Goal: Information Seeking & Learning: Learn about a topic

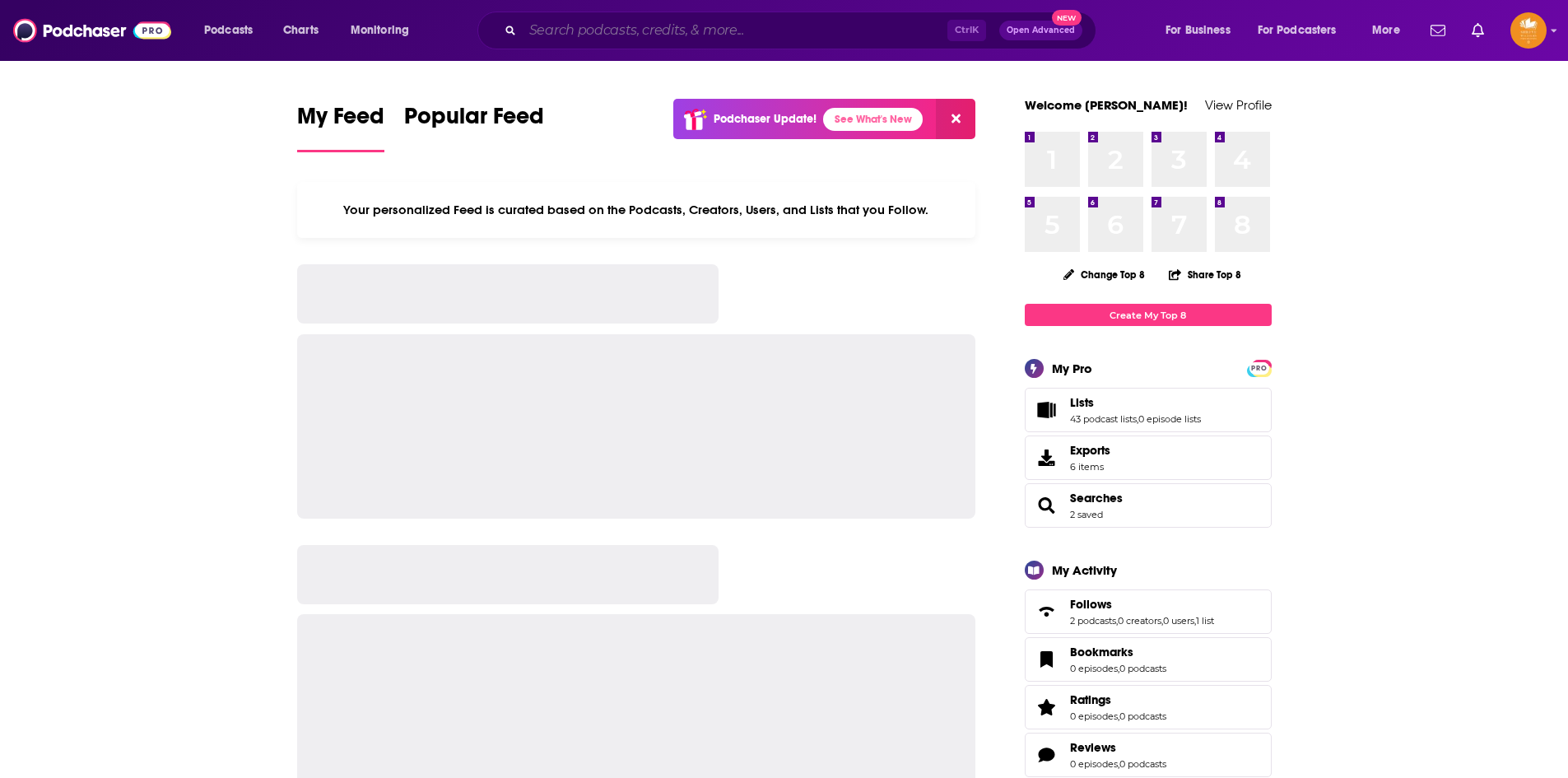
click at [739, 40] on input "Search podcasts, credits, & more..." at bounding box center [734, 30] width 424 height 26
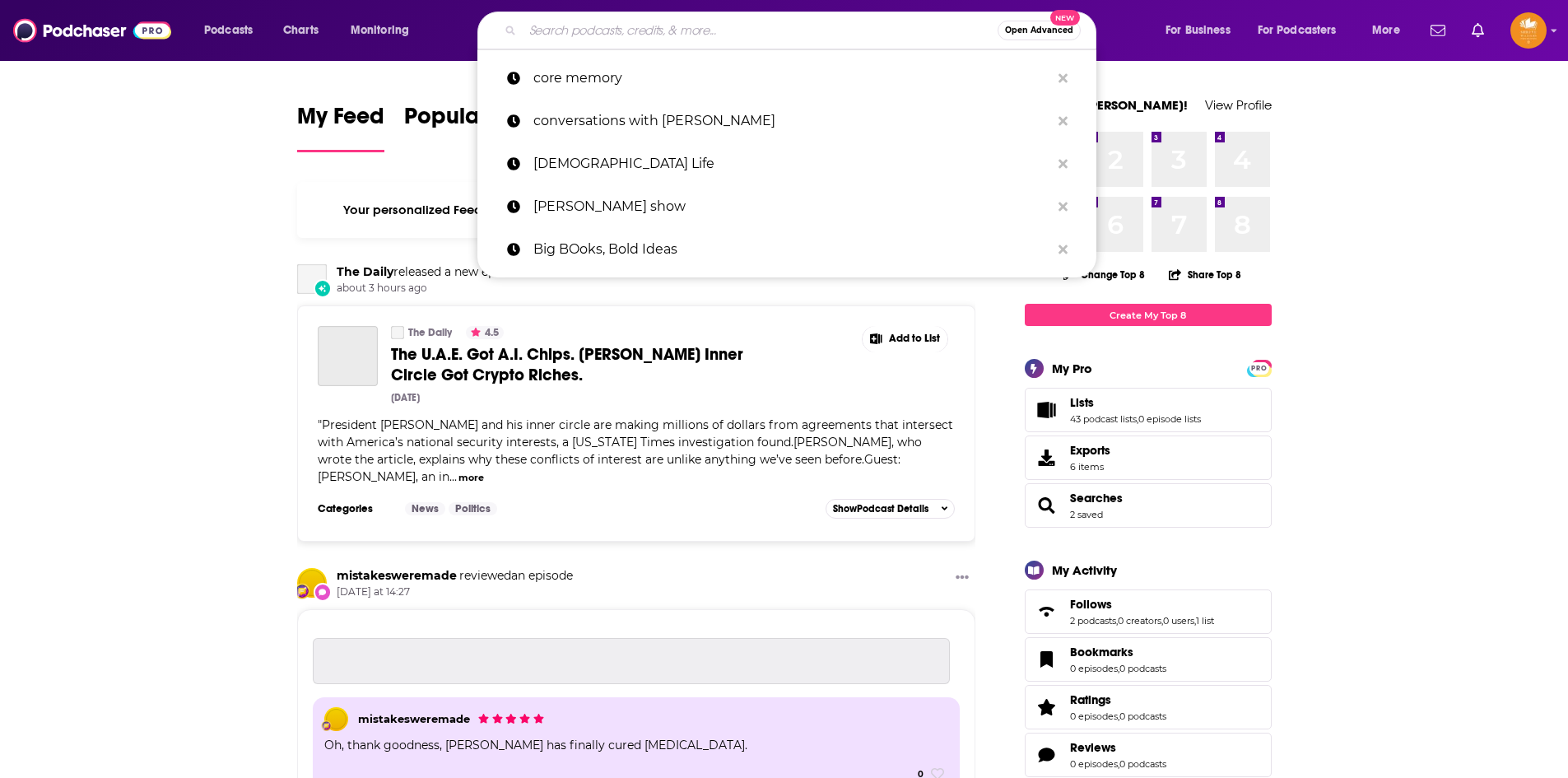
paste input "[PERSON_NAME] Biohacking Podcast"
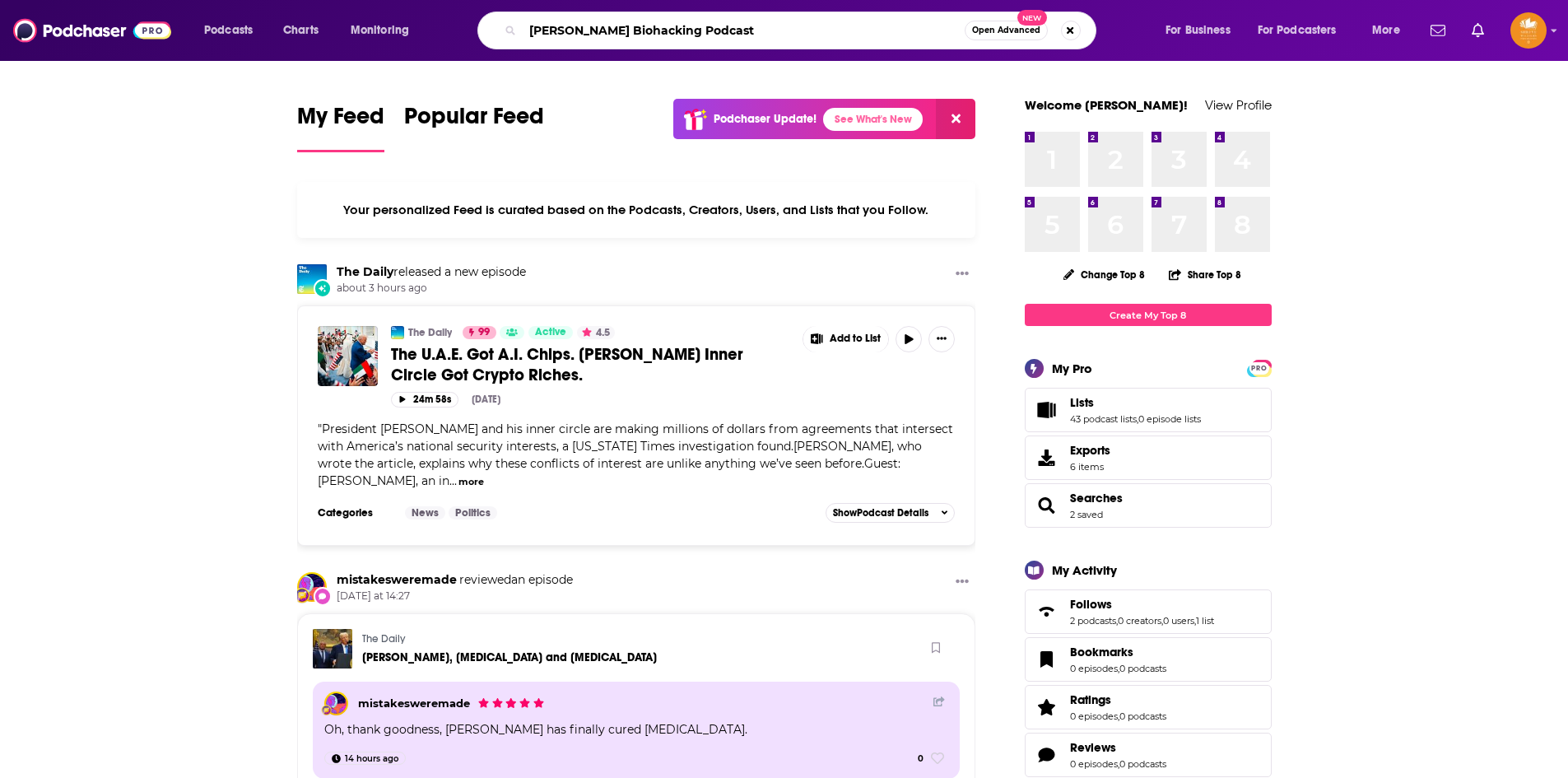
type input "[PERSON_NAME] Biohacking Podcast"
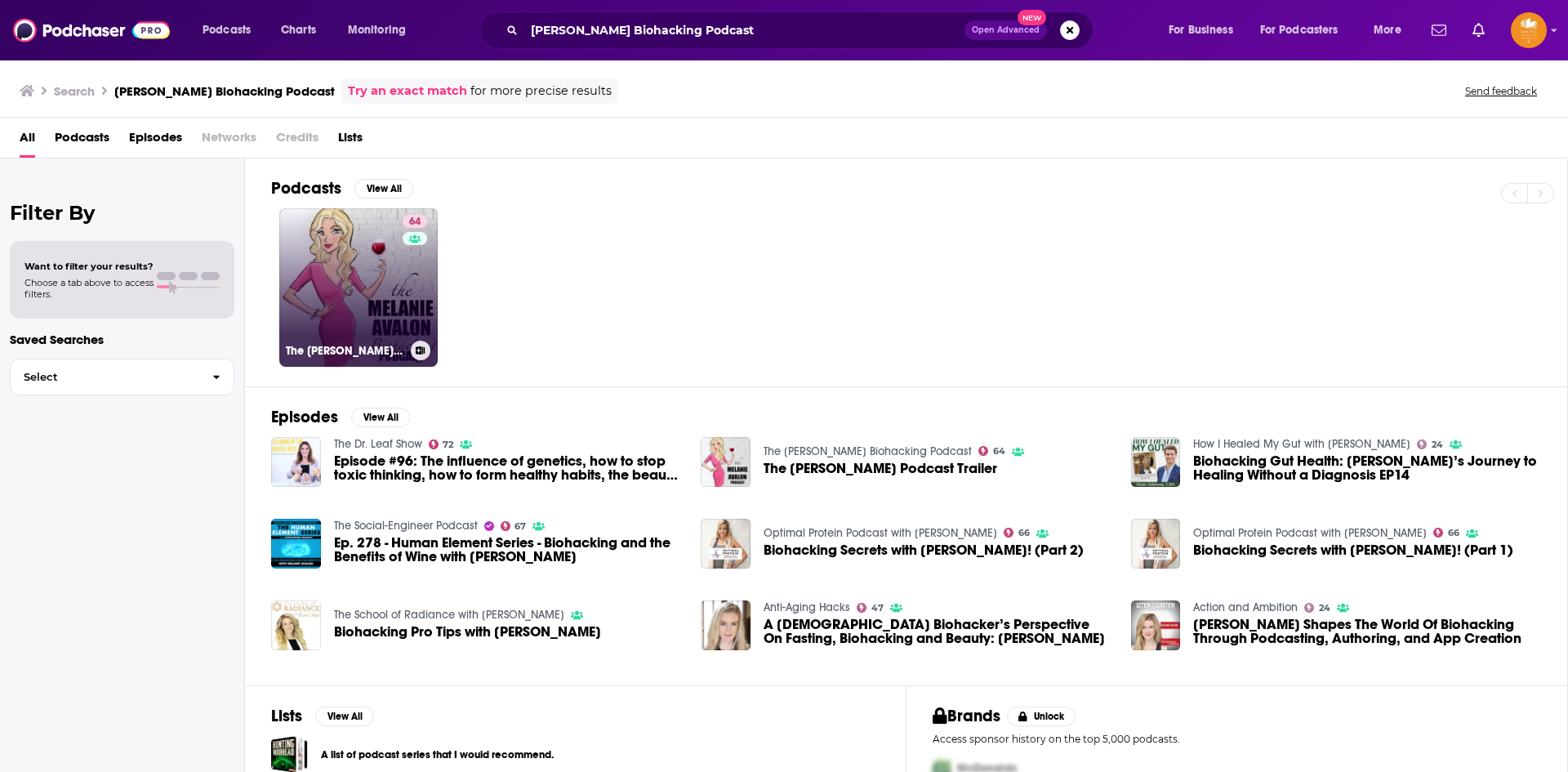
click at [431, 279] on link "64 The [PERSON_NAME] Biohacking Podcast" at bounding box center [358, 287] width 158 height 158
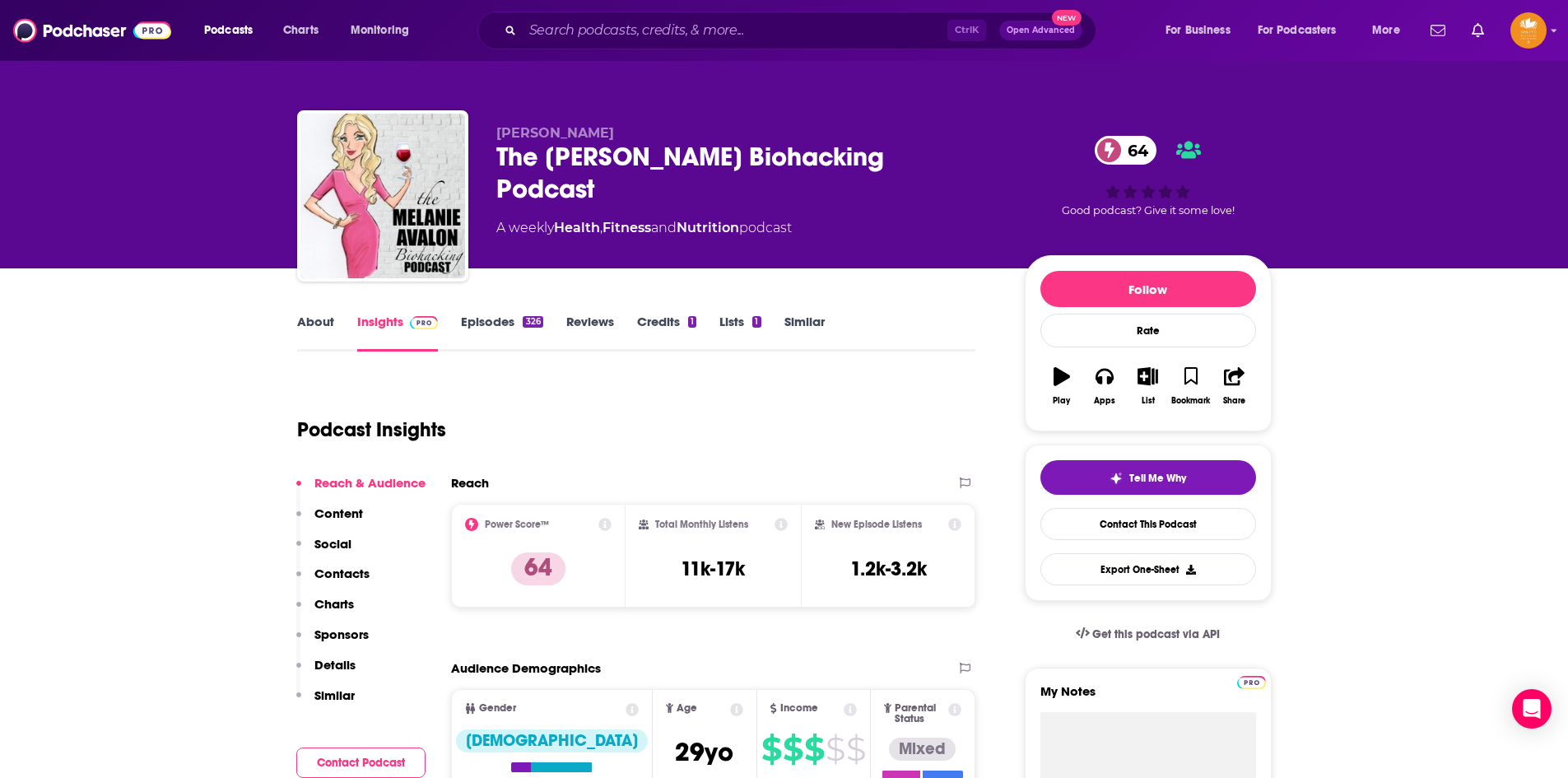
click at [343, 506] on p "Content" at bounding box center [339, 513] width 49 height 16
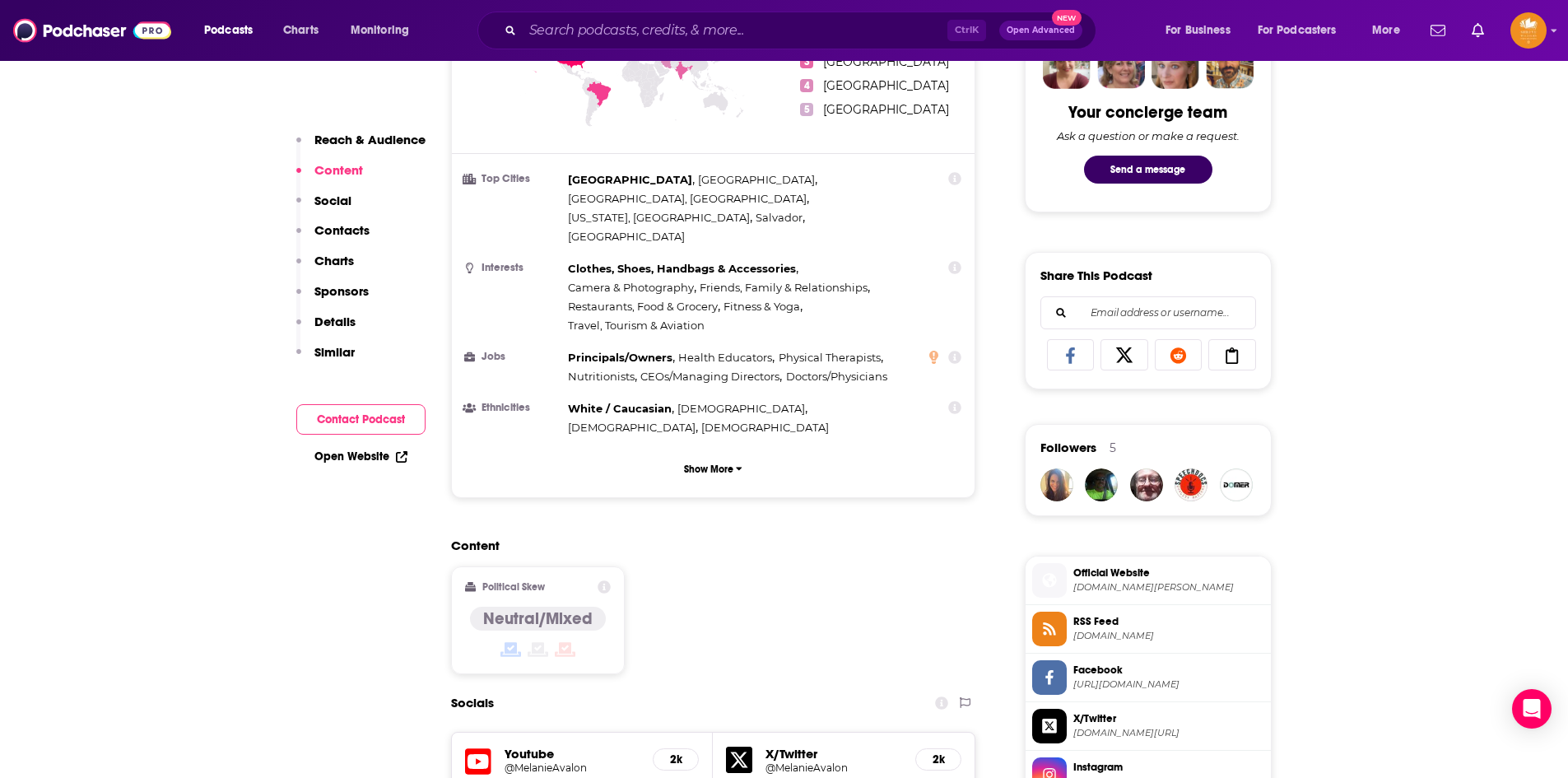
scroll to position [673, 0]
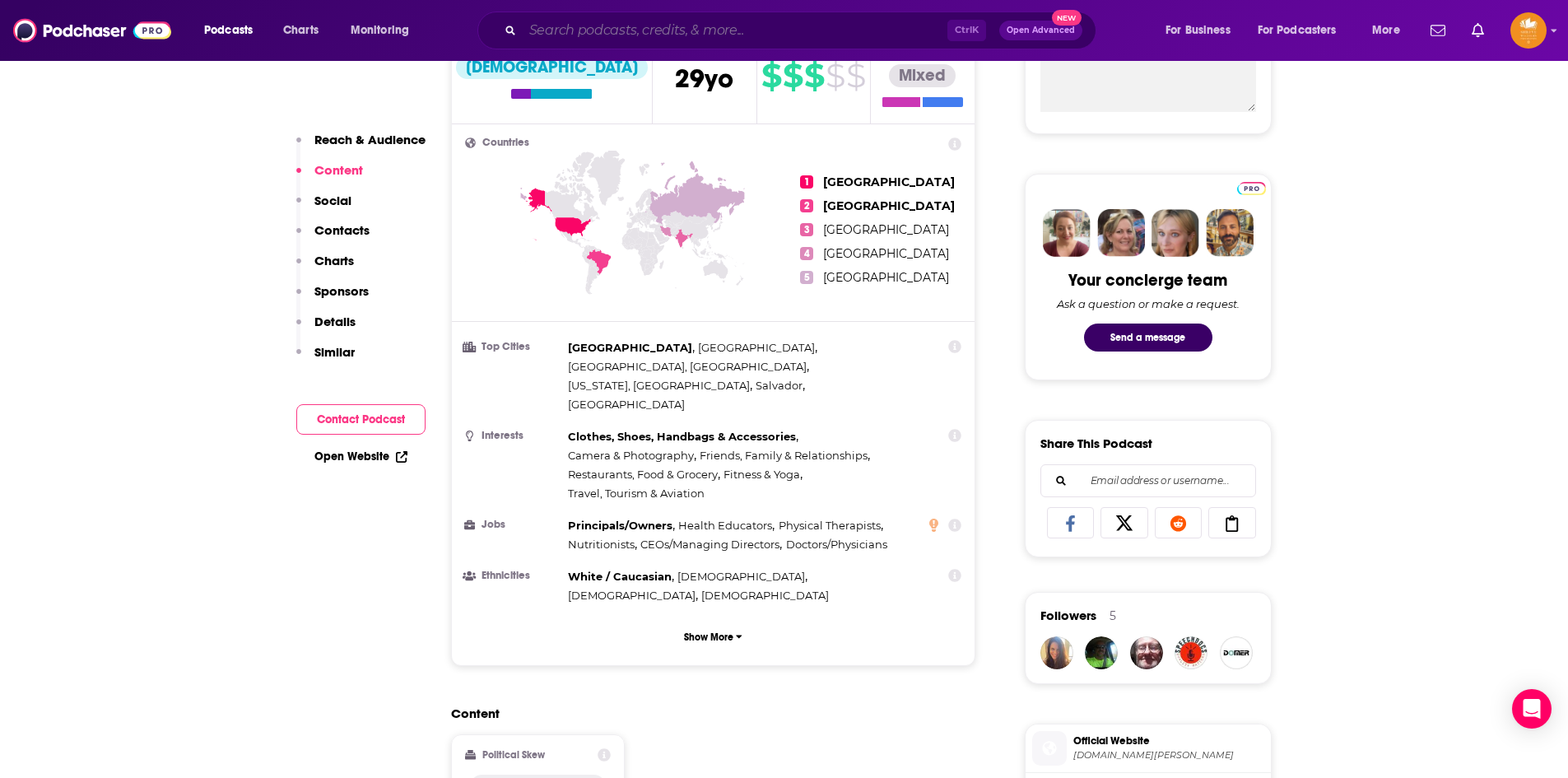
click at [565, 39] on input "Search podcasts, credits, & more..." at bounding box center [734, 30] width 424 height 26
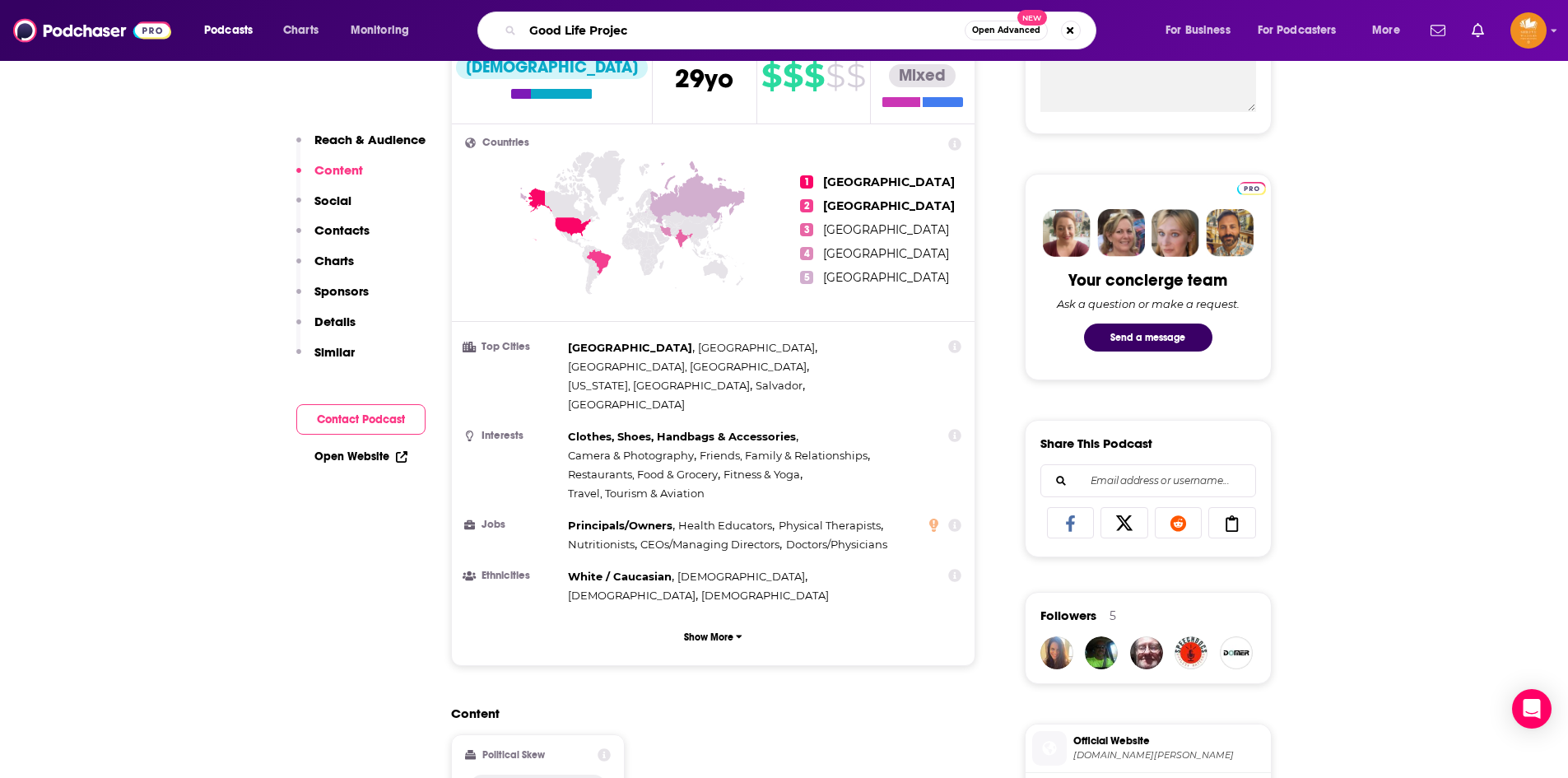
type input "Good Life Project"
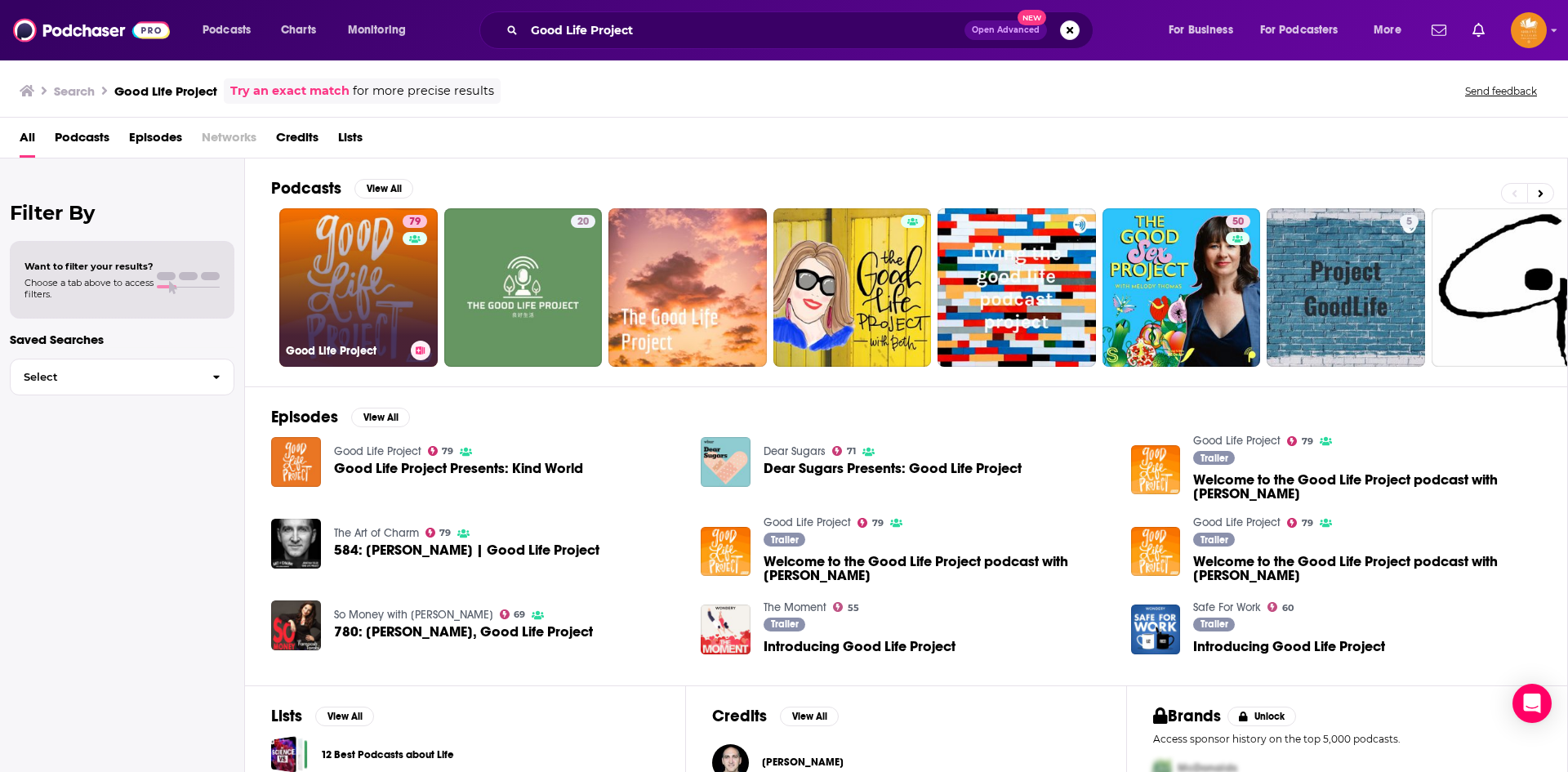
click at [352, 287] on link "79 Good Life Project" at bounding box center [358, 287] width 158 height 158
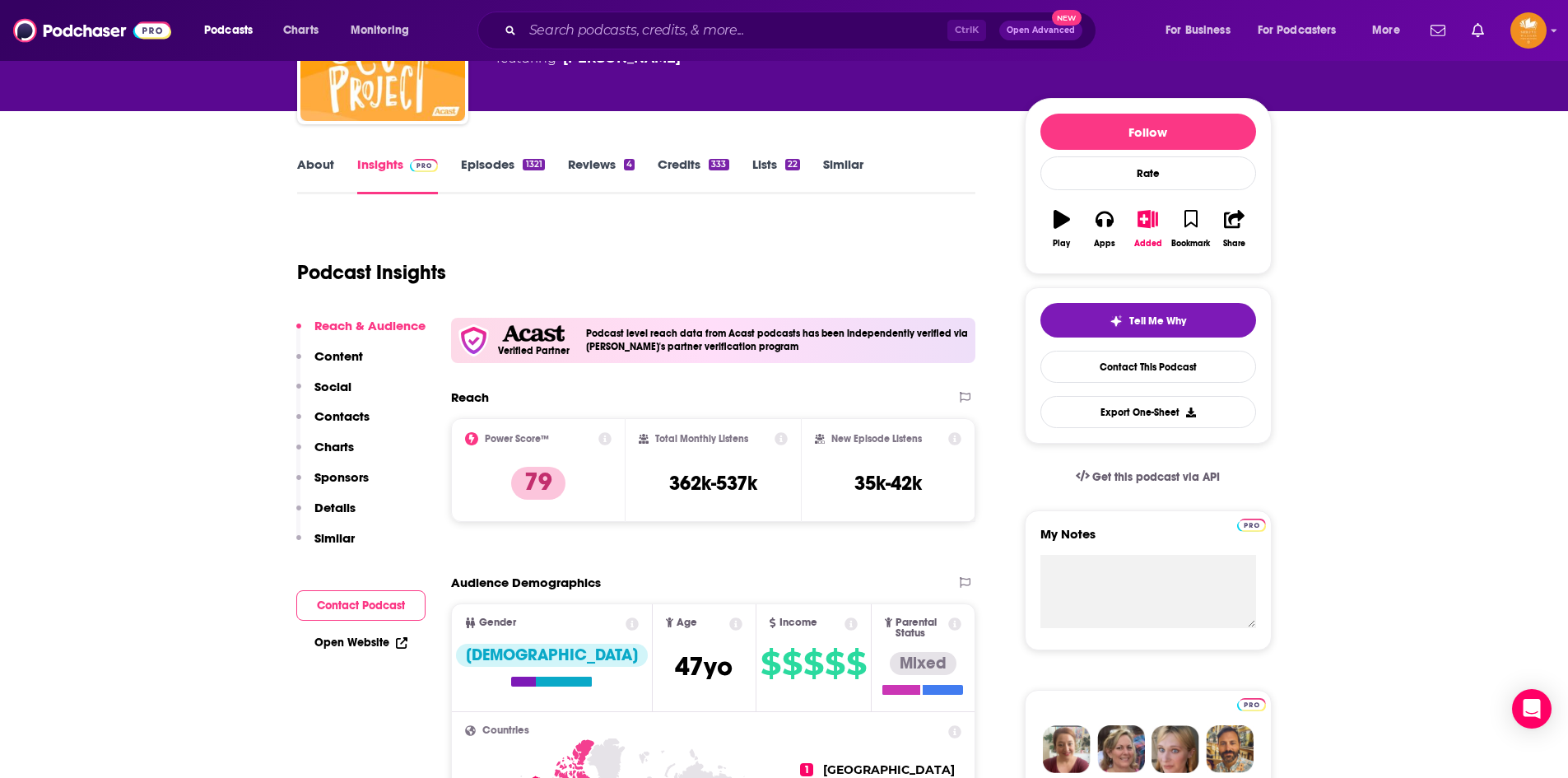
scroll to position [165, 0]
